Goal: Information Seeking & Learning: Obtain resource

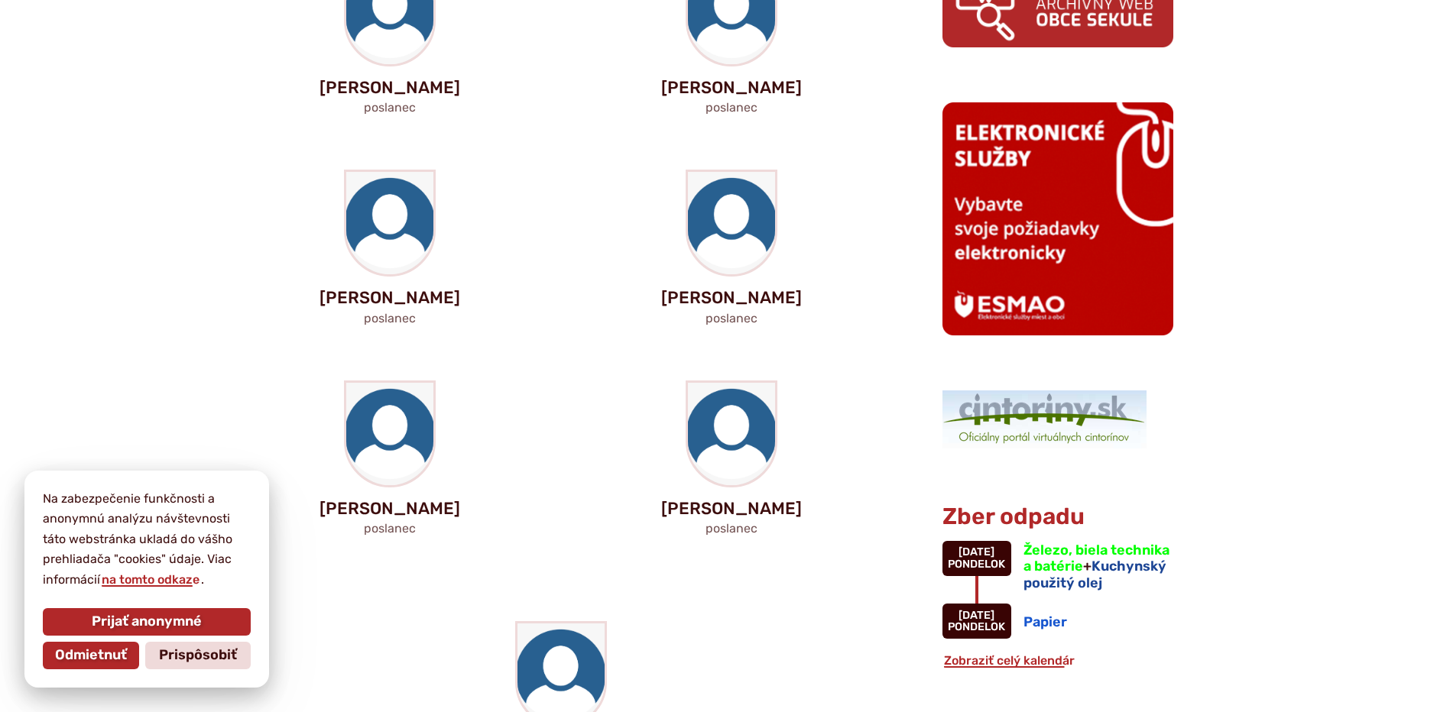
scroll to position [994, 0]
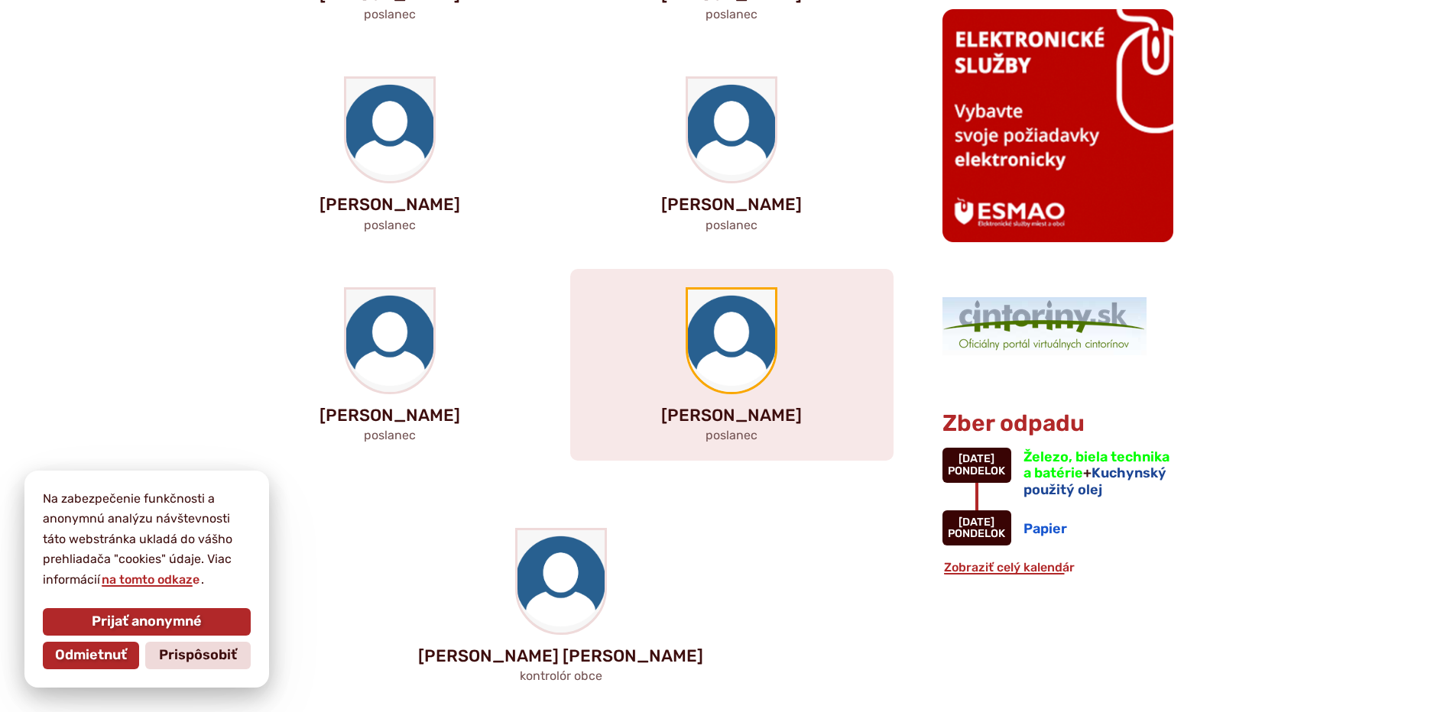
click at [725, 340] on img at bounding box center [731, 341] width 87 height 102
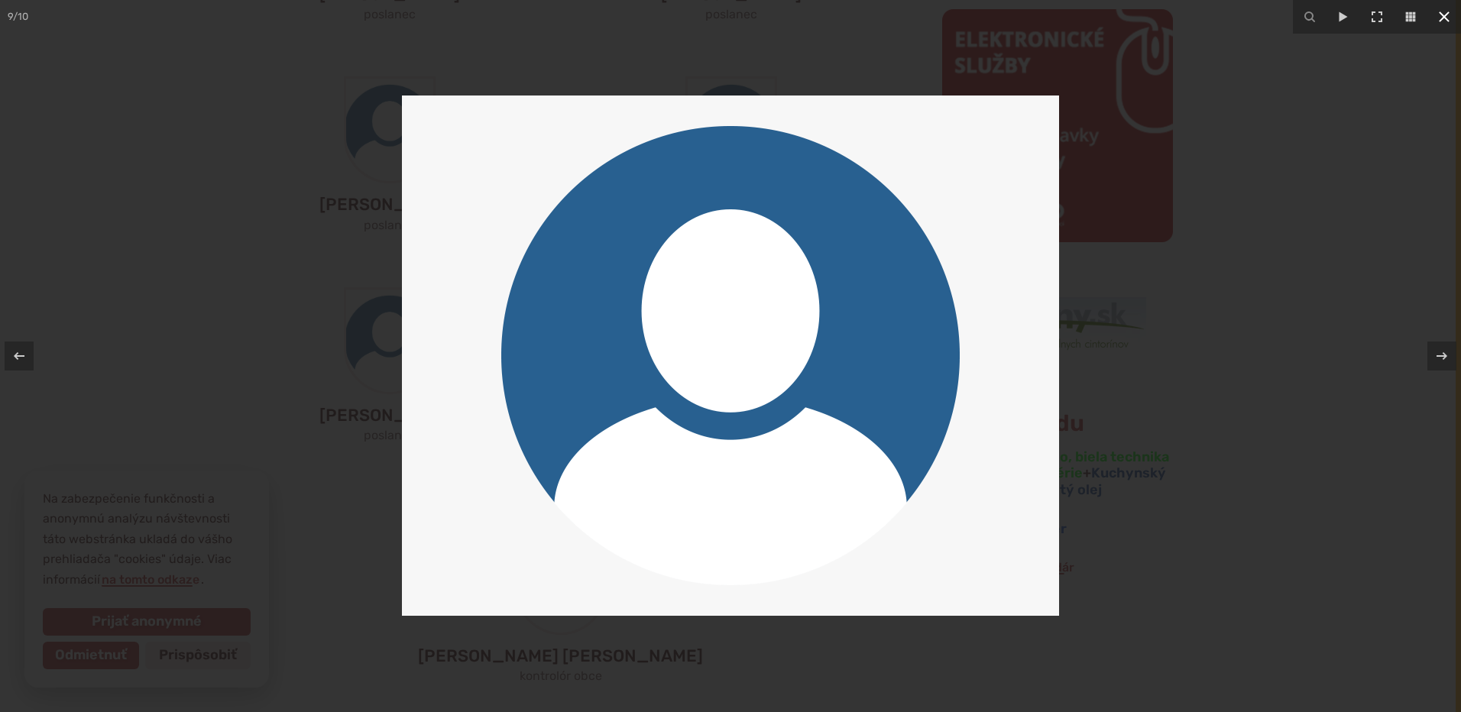
click at [1441, 15] on icon at bounding box center [1444, 17] width 18 height 18
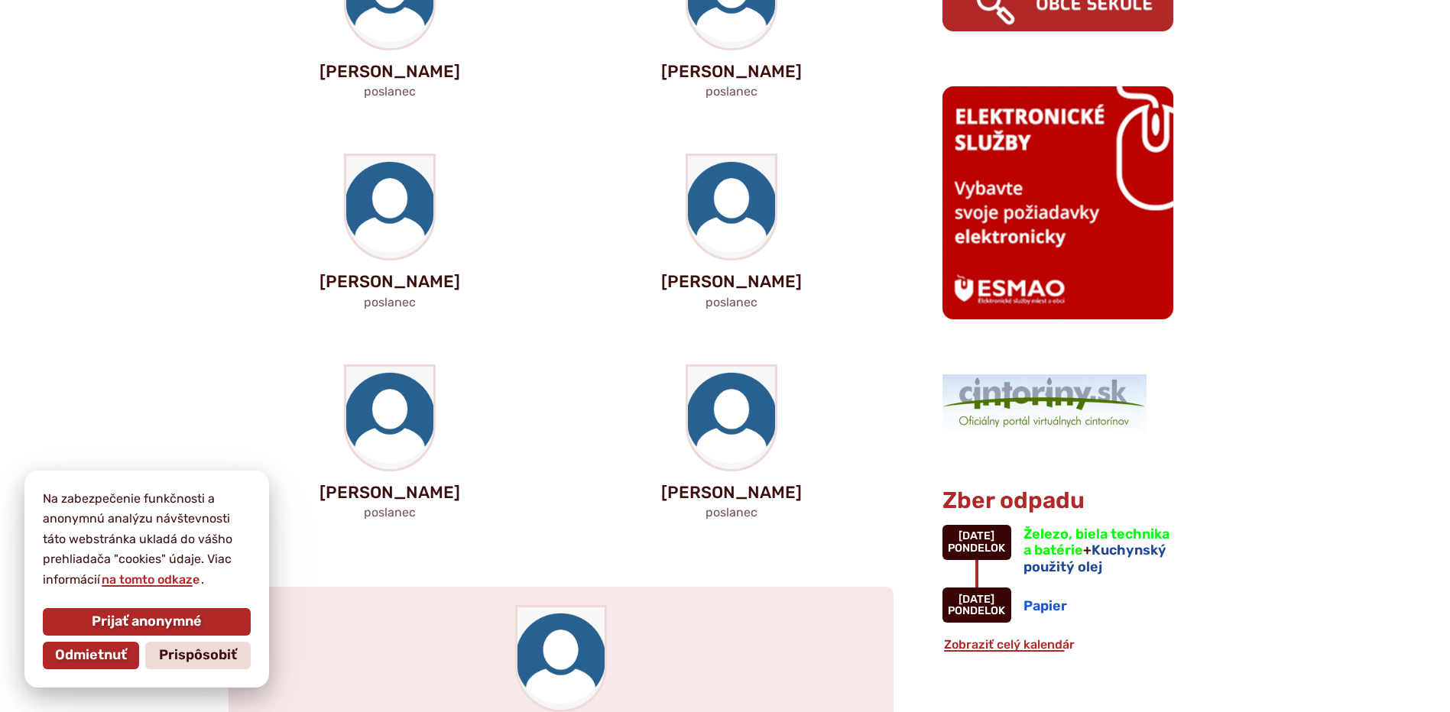
scroll to position [917, 0]
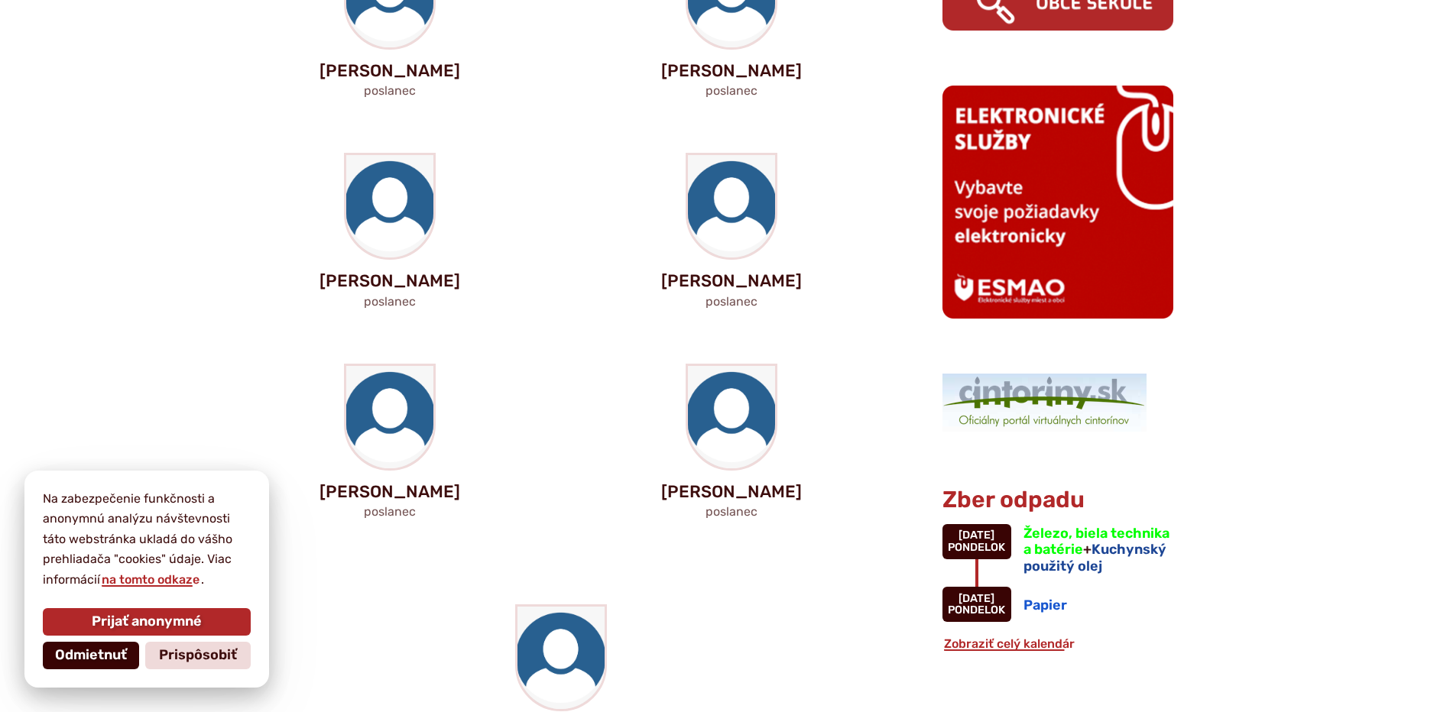
click at [104, 660] on span "Odmietnuť" at bounding box center [91, 655] width 72 height 17
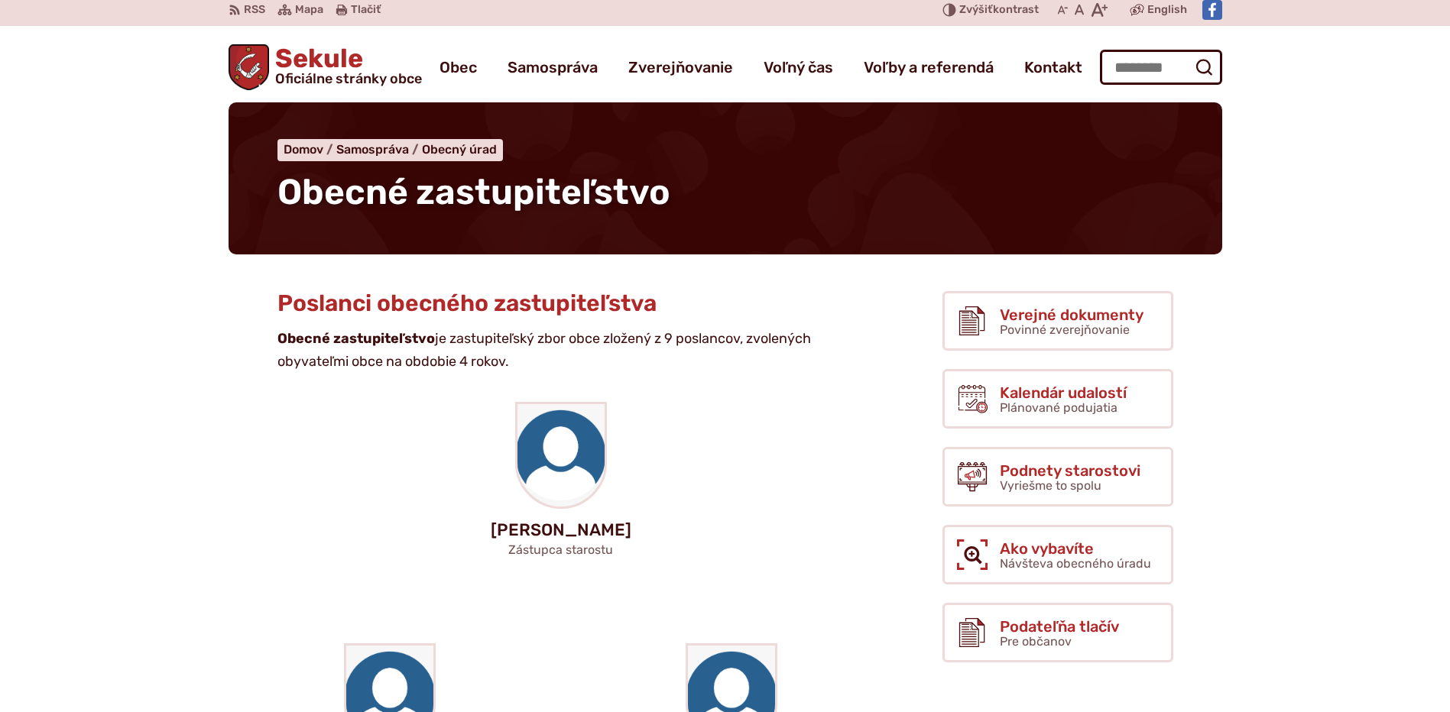
scroll to position [0, 0]
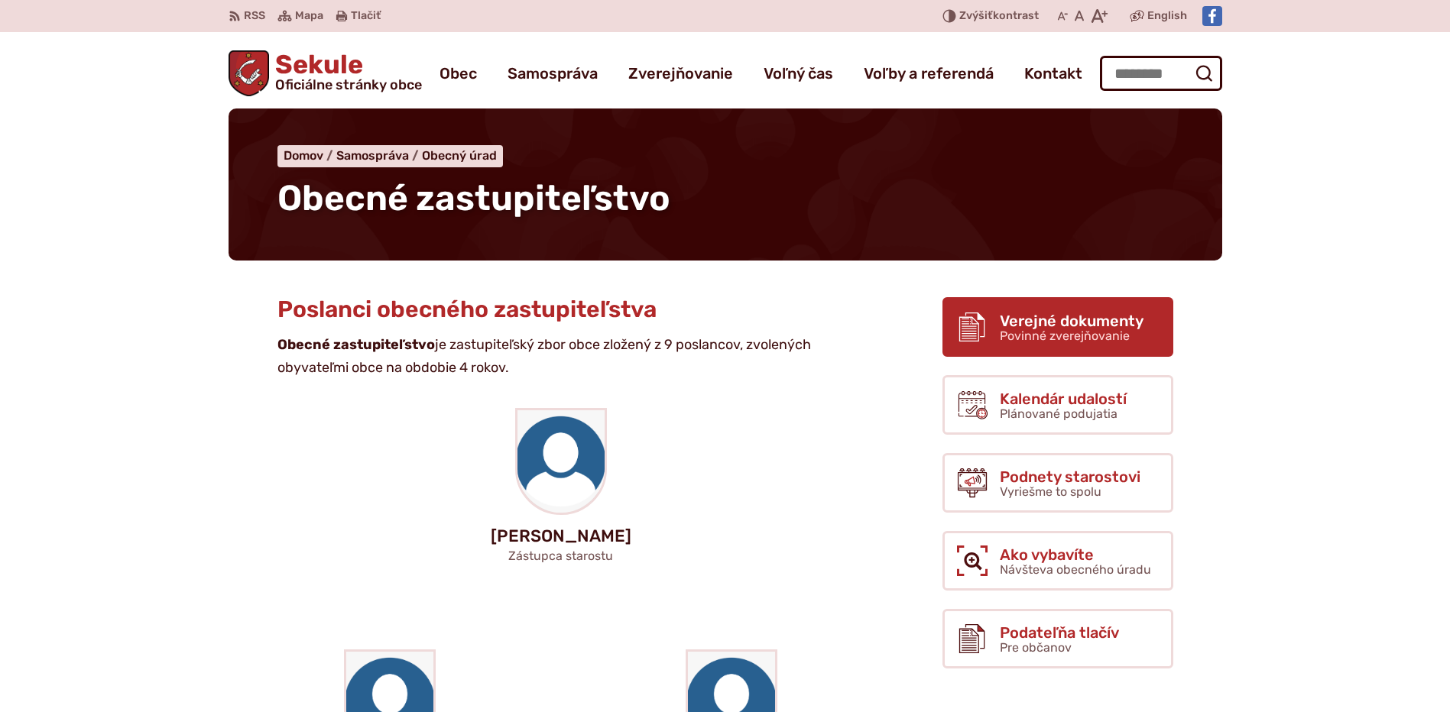
click at [1055, 323] on span "Verejné dokumenty" at bounding box center [1072, 321] width 144 height 17
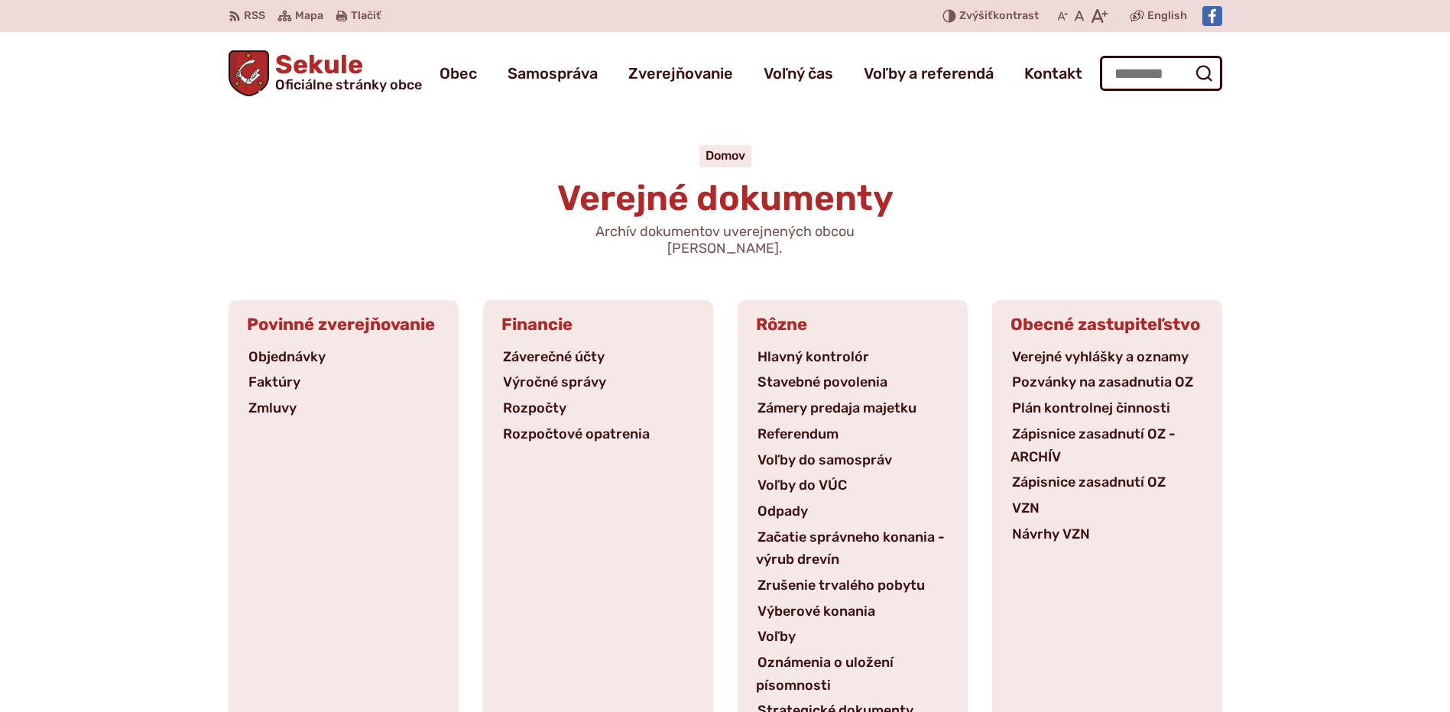
scroll to position [76, 0]
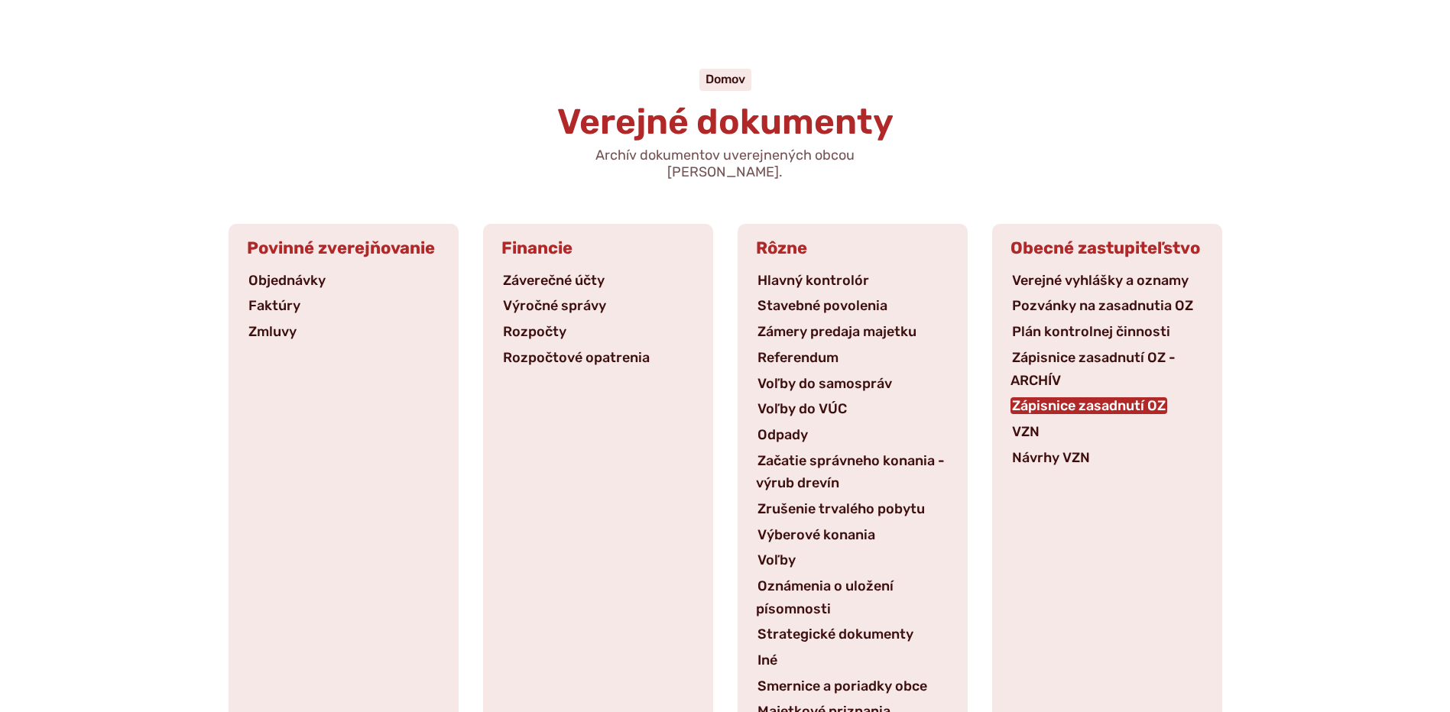
click at [1075, 397] on link "Zápisnice zasadnutí OZ" at bounding box center [1088, 405] width 157 height 17
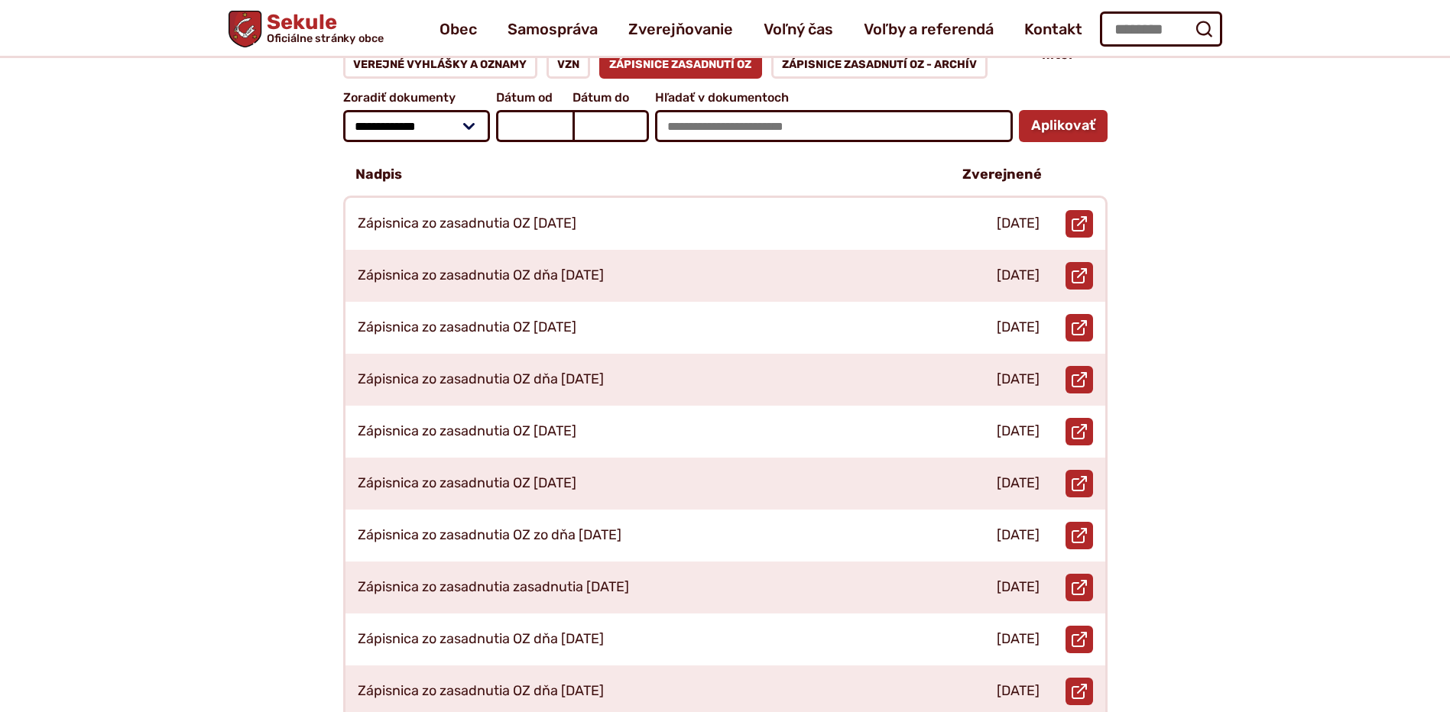
scroll to position [153, 0]
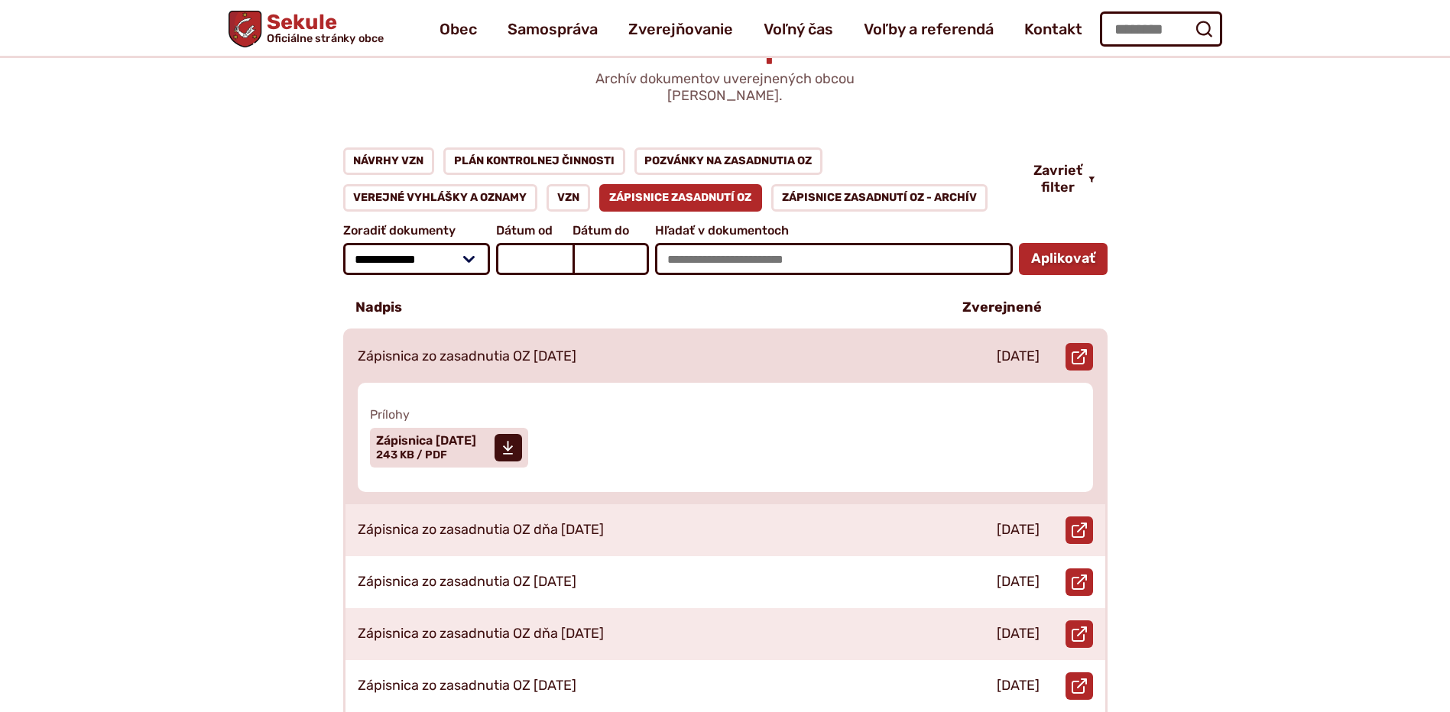
click at [543, 349] on p "Zápisnica zo zasadnutia OZ 23.04.2025" at bounding box center [467, 357] width 219 height 17
click at [452, 435] on span "Zápisnica [DATE]" at bounding box center [426, 441] width 100 height 12
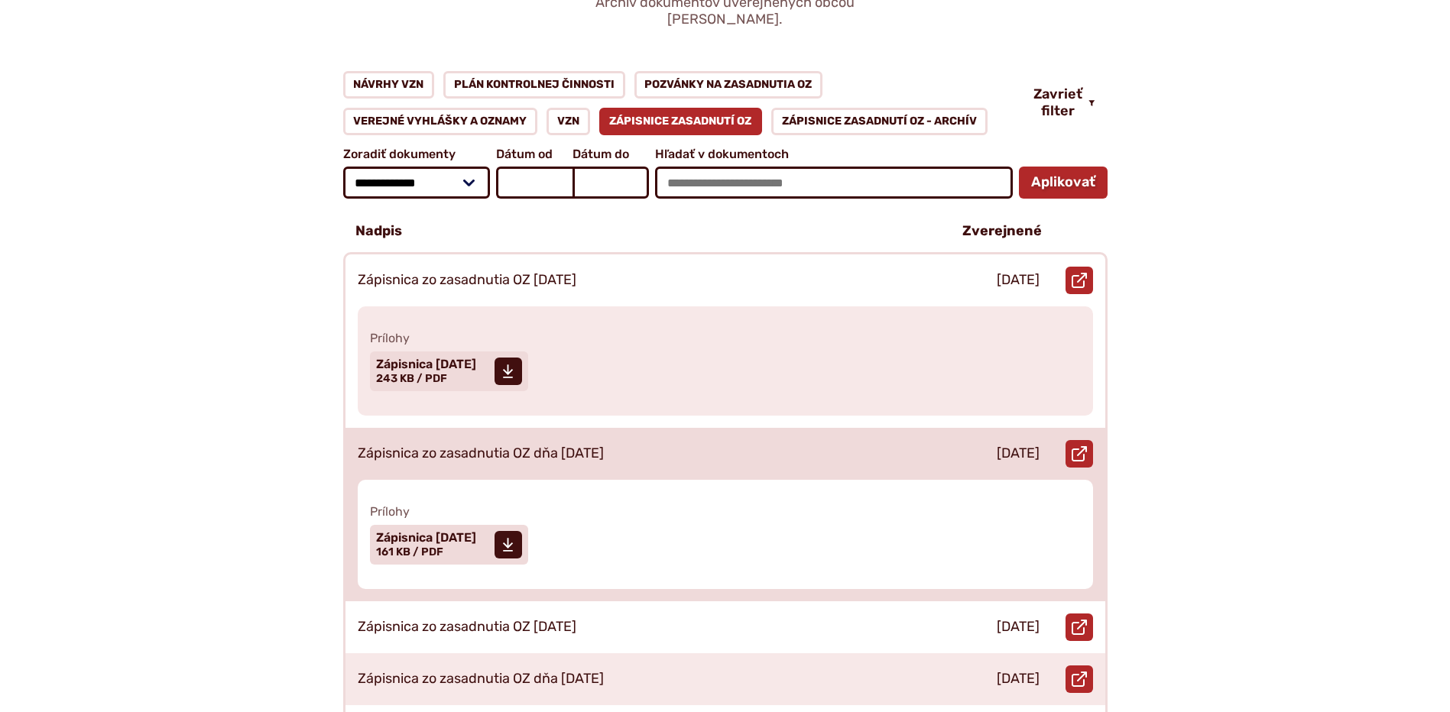
click at [537, 446] on p "Zápisnica zo zasadnutia OZ dňa [DATE]" at bounding box center [481, 454] width 246 height 17
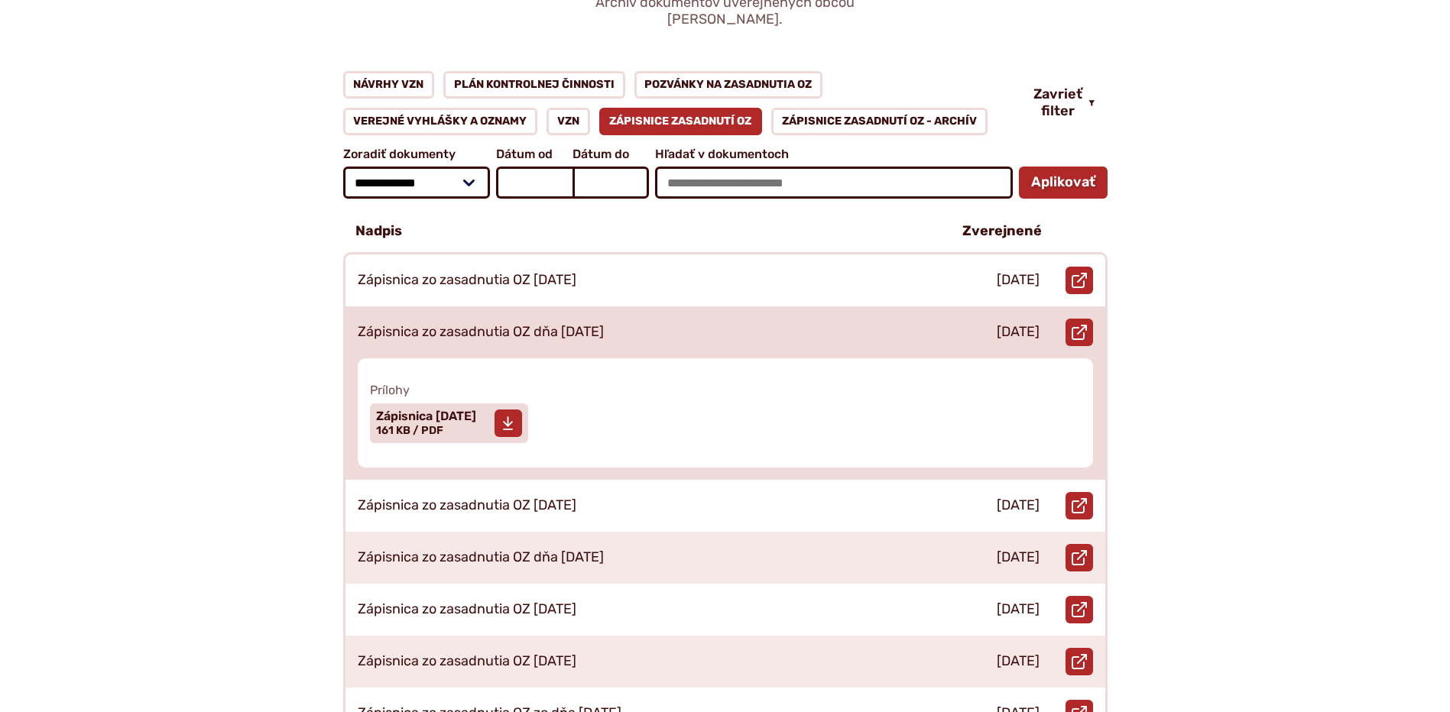
click at [456, 411] on span "Zápisnica 19.02.2025 Veľkosť a typ súboru 161 KB / PDF" at bounding box center [426, 423] width 100 height 38
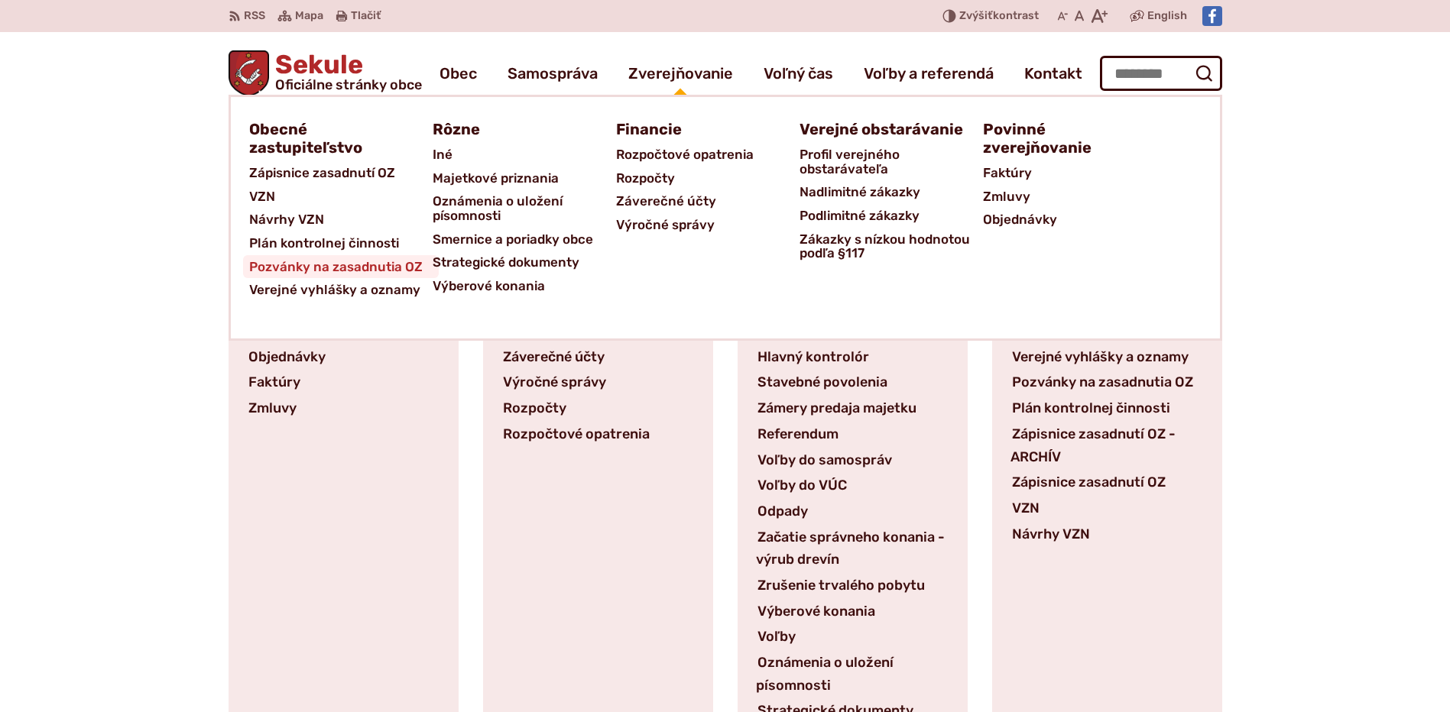
click at [322, 272] on span "Pozvánky na zasadnutia OZ" at bounding box center [335, 267] width 173 height 24
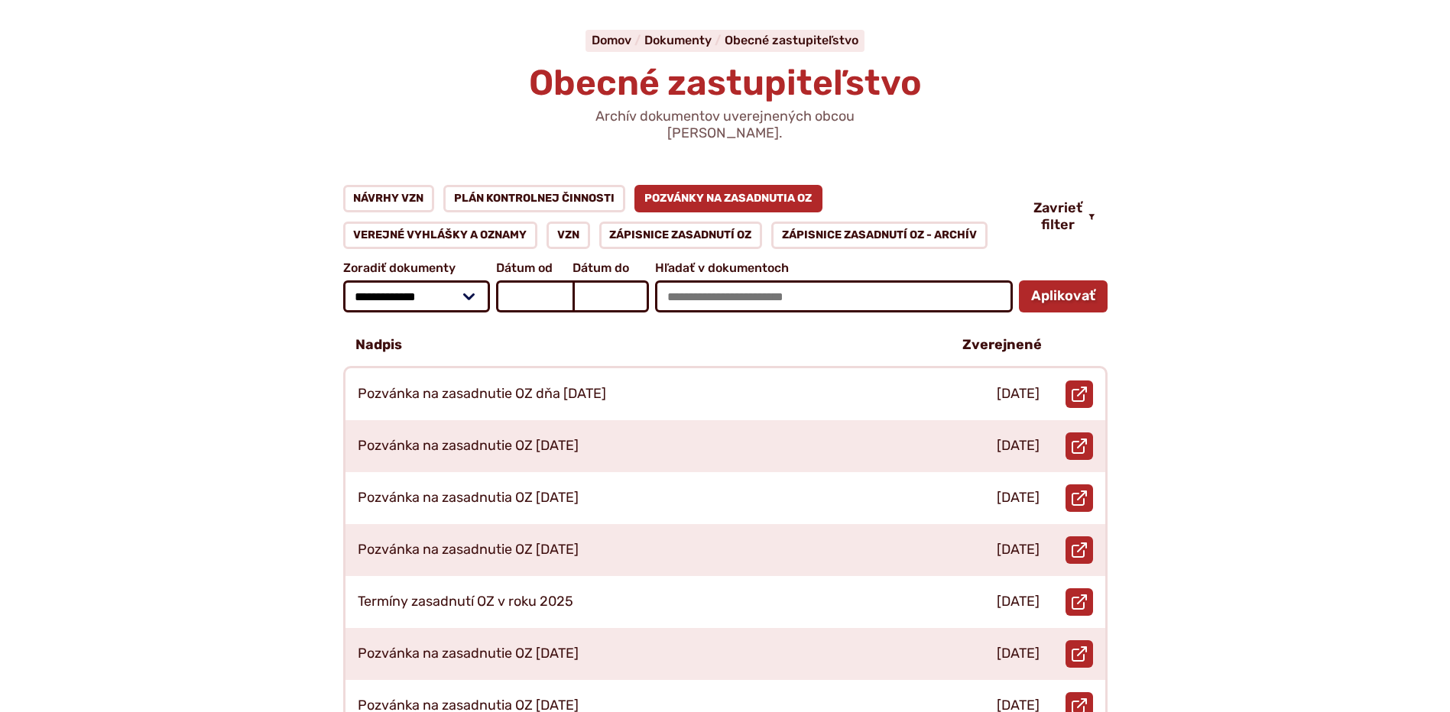
scroll to position [153, 0]
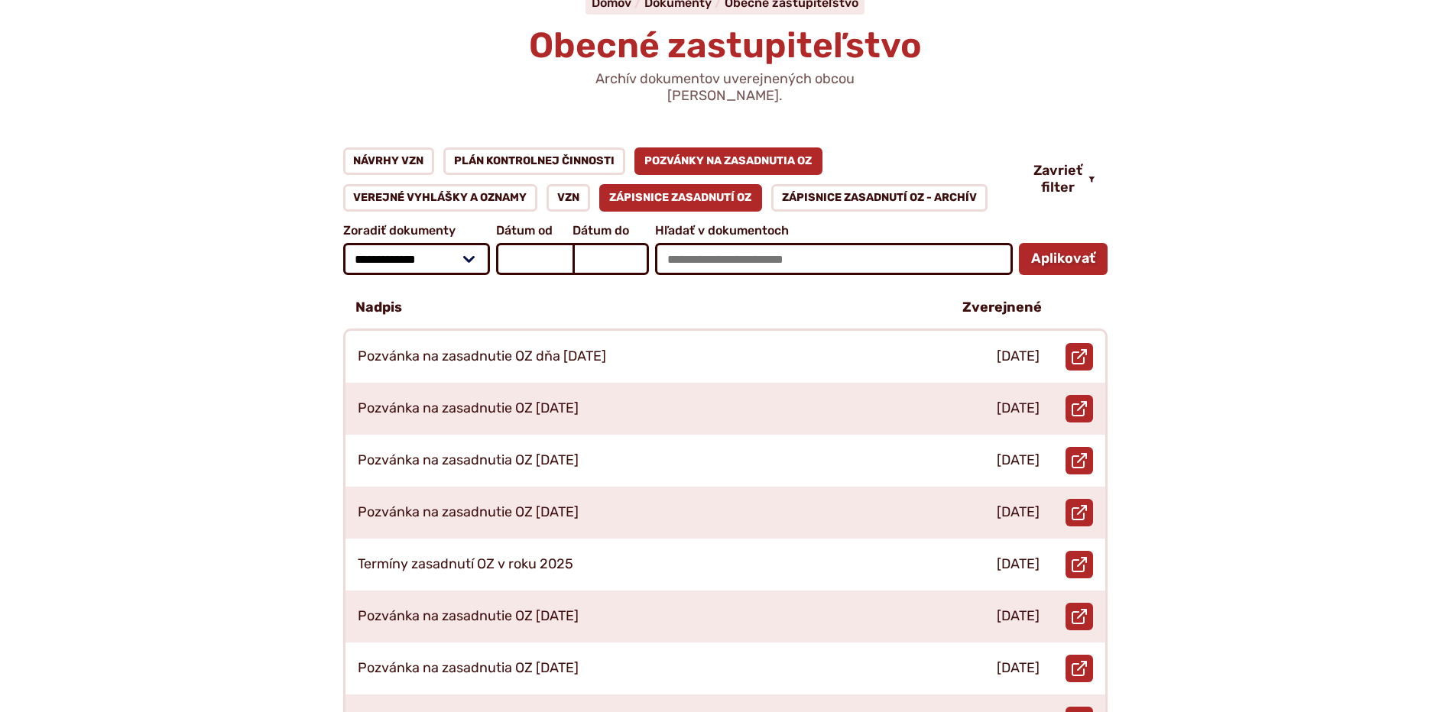
click at [687, 184] on link "Zápisnice zasadnutí OZ" at bounding box center [681, 198] width 164 height 28
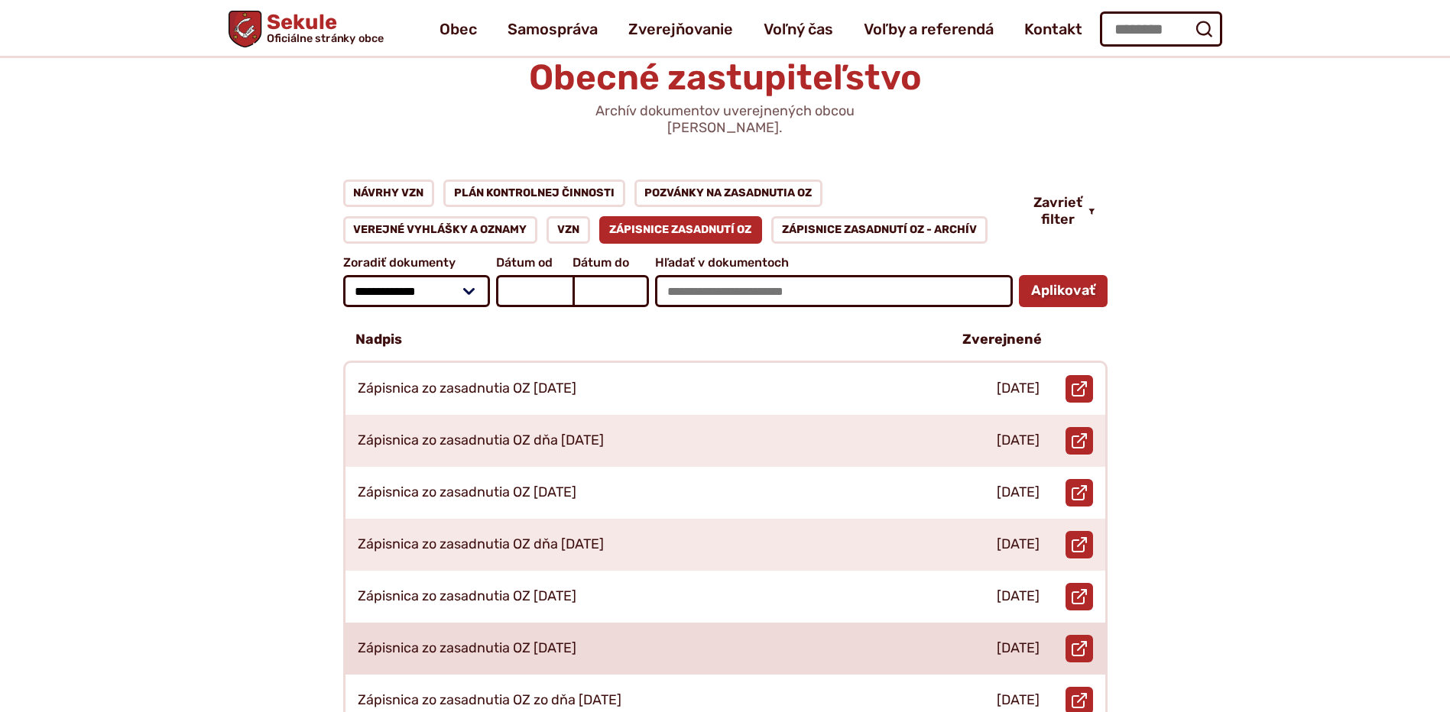
scroll to position [76, 0]
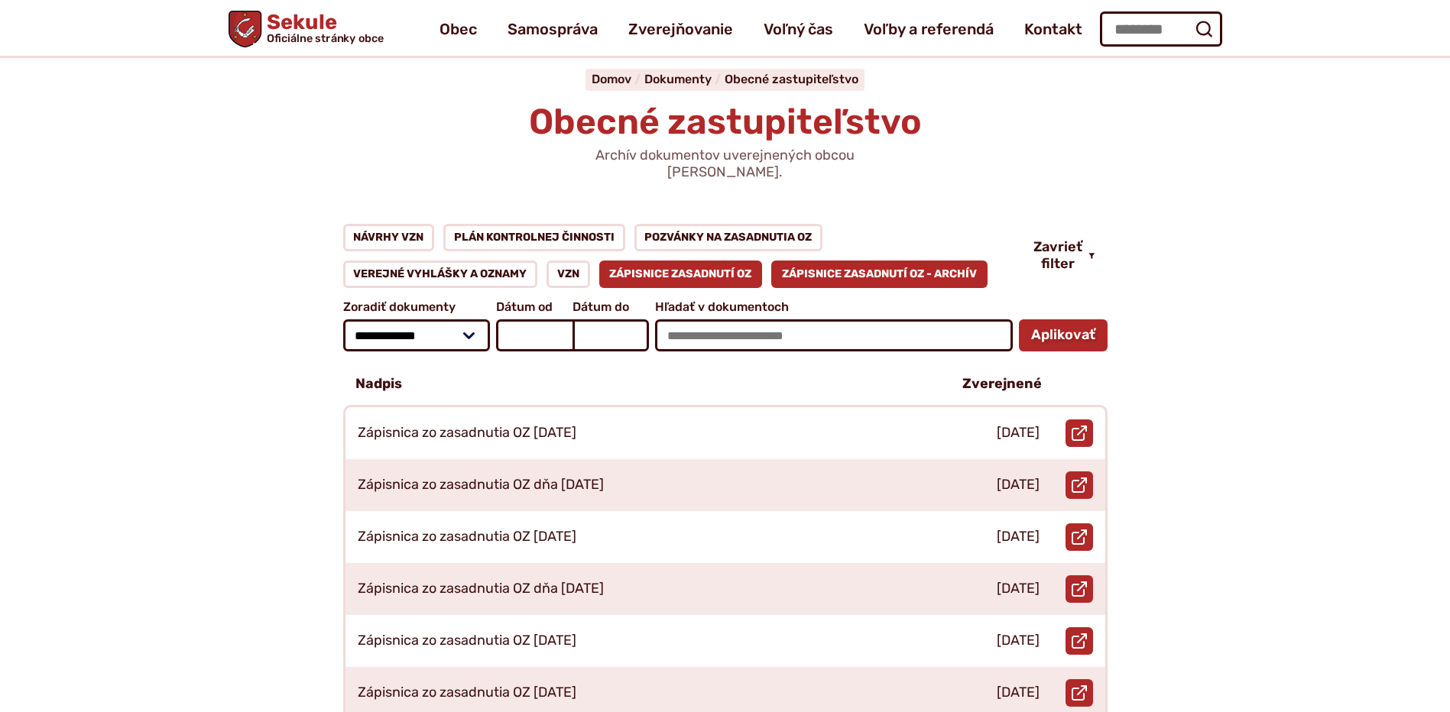
click at [838, 261] on link "Zápisnice zasadnutí OZ - ARCHÍV" at bounding box center [879, 275] width 216 height 28
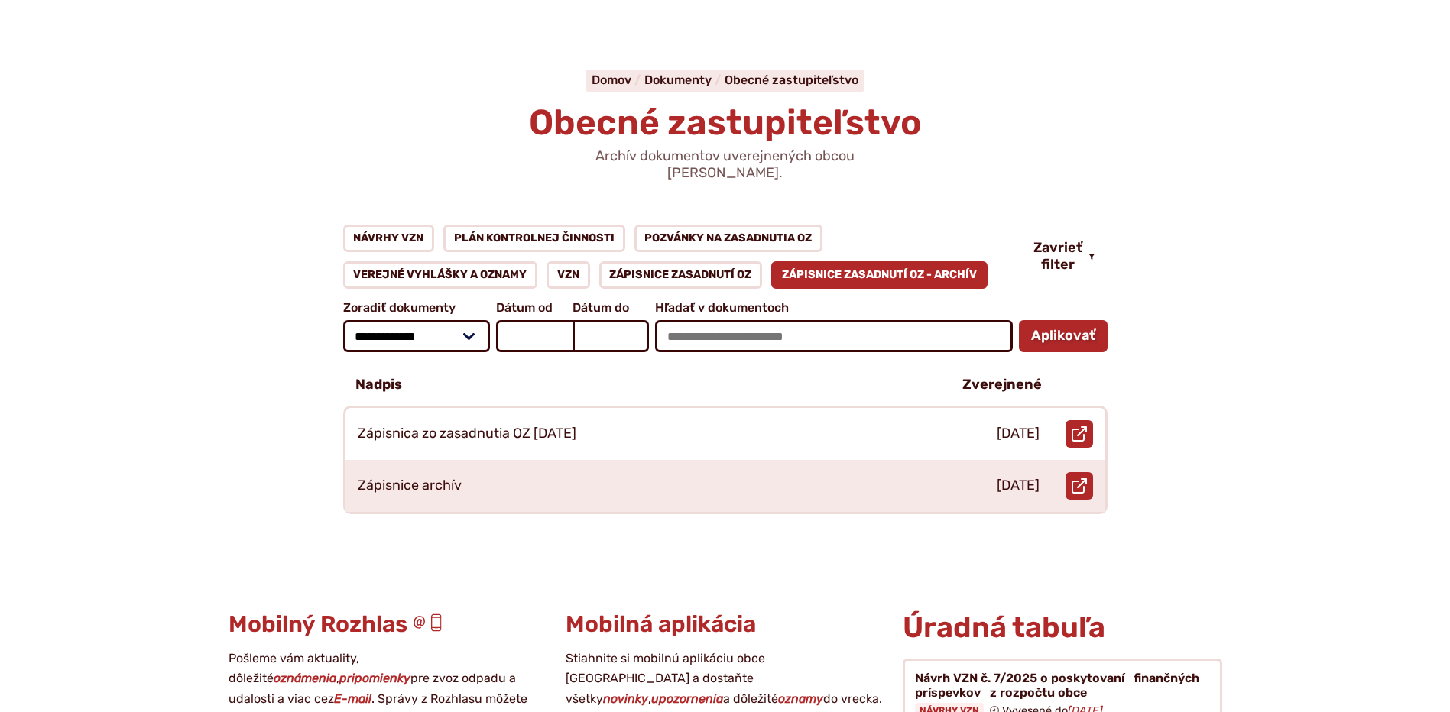
scroll to position [76, 0]
click at [686, 261] on link "Zápisnice zasadnutí OZ" at bounding box center [681, 275] width 164 height 28
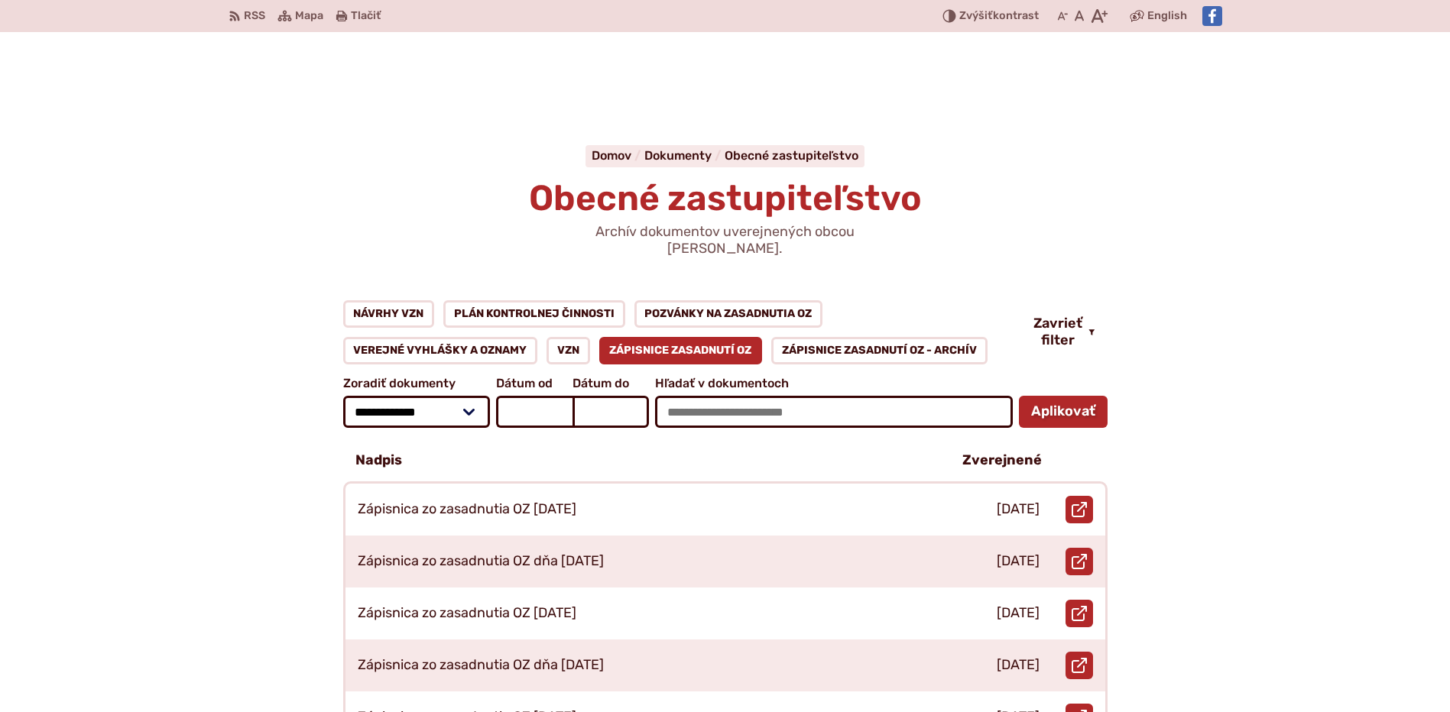
scroll to position [153, 0]
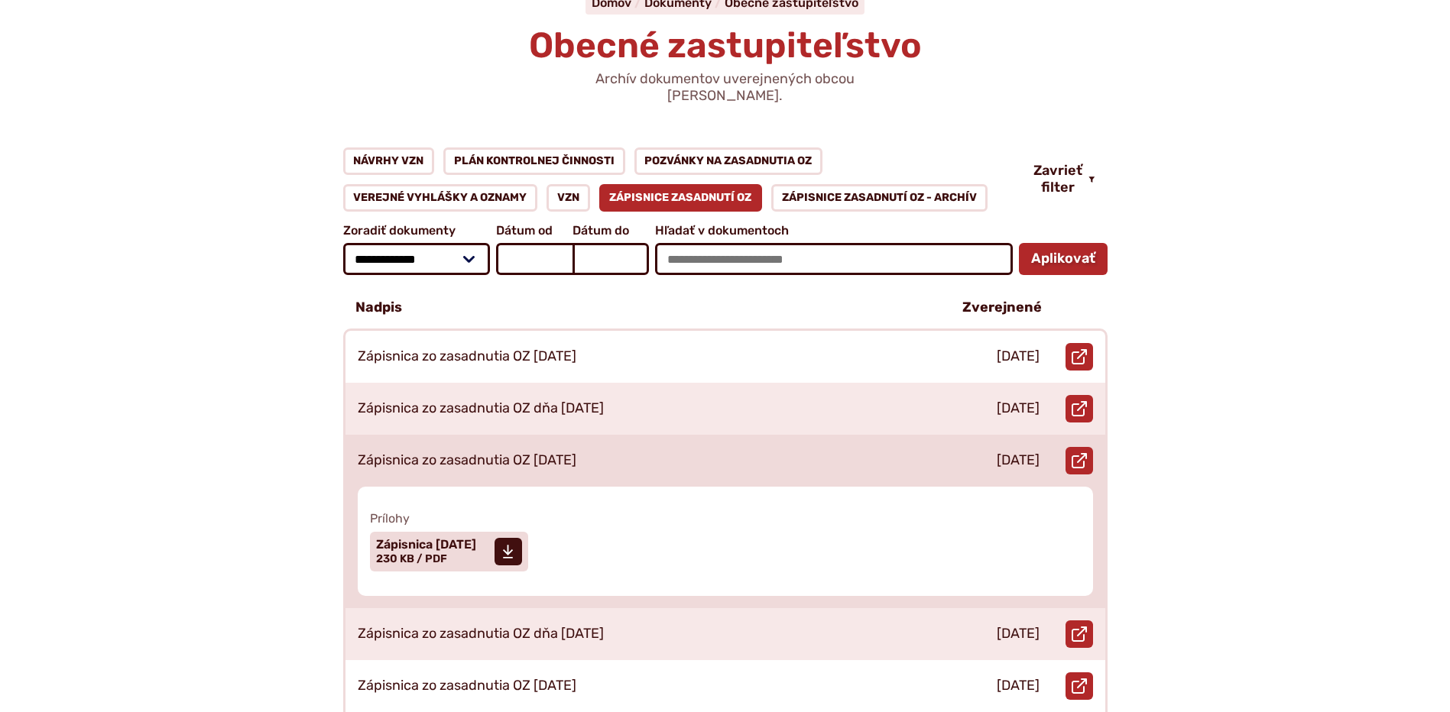
click at [972, 435] on div "[DATE]" at bounding box center [994, 461] width 115 height 52
click at [418, 539] on span "Zápisnica [DATE]" at bounding box center [426, 545] width 100 height 12
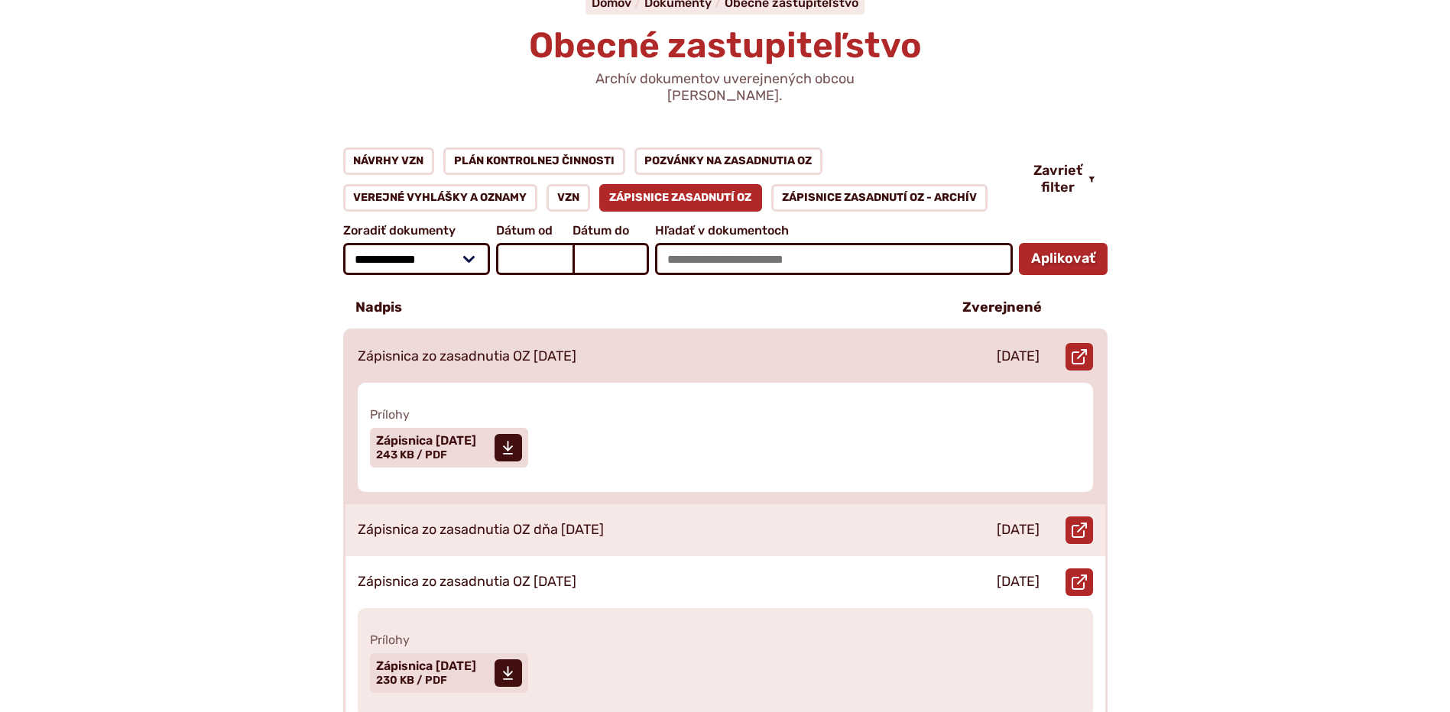
click at [482, 349] on p "Zápisnica zo zasadnutia OZ [DATE]" at bounding box center [467, 357] width 219 height 17
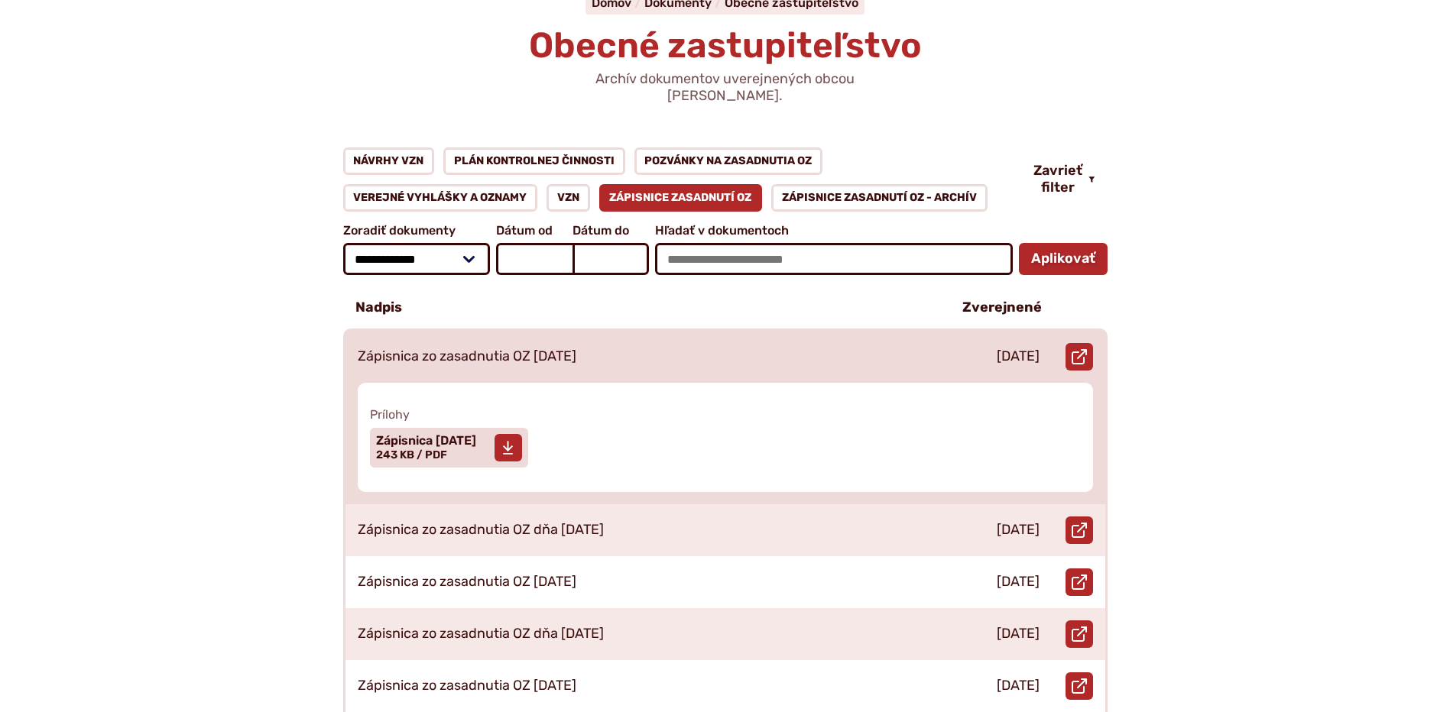
click at [430, 435] on span "Zápisnica [DATE]" at bounding box center [426, 441] width 100 height 12
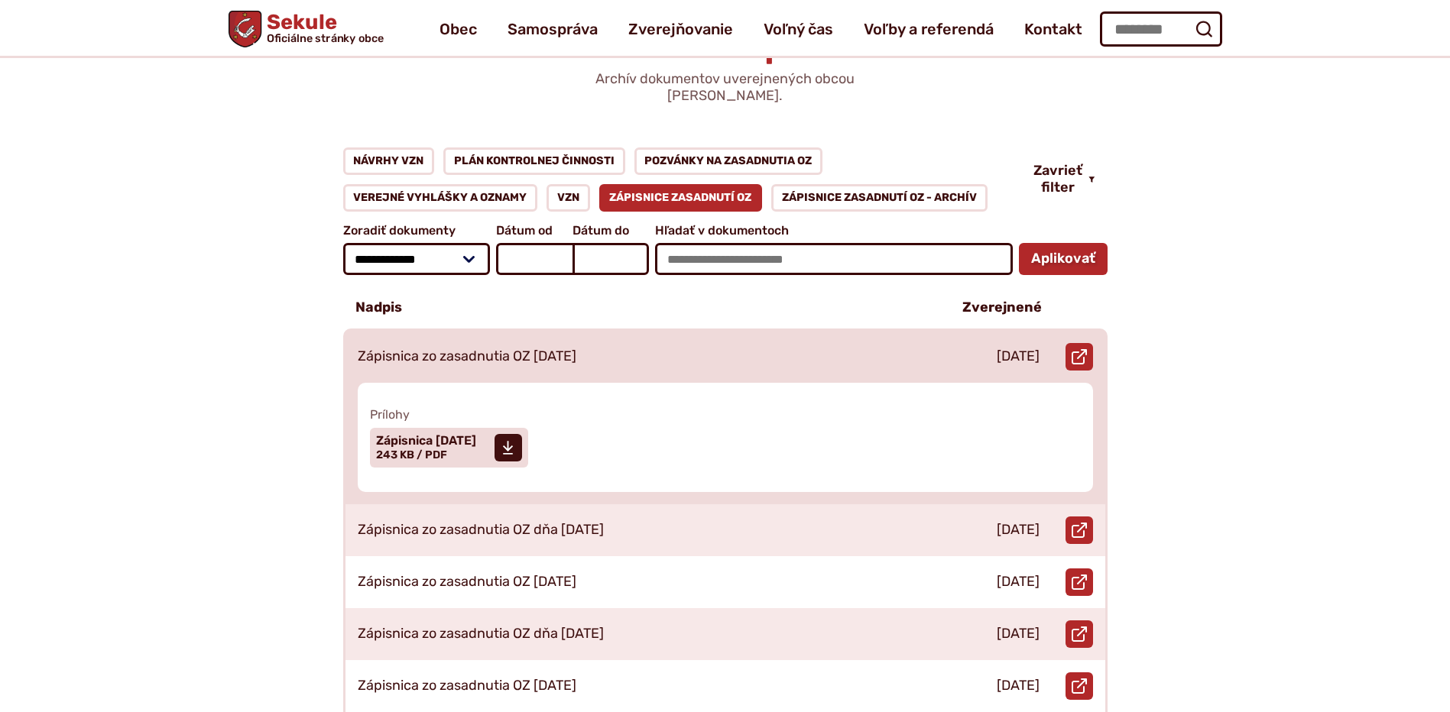
scroll to position [0, 0]
